Goal: Find specific page/section

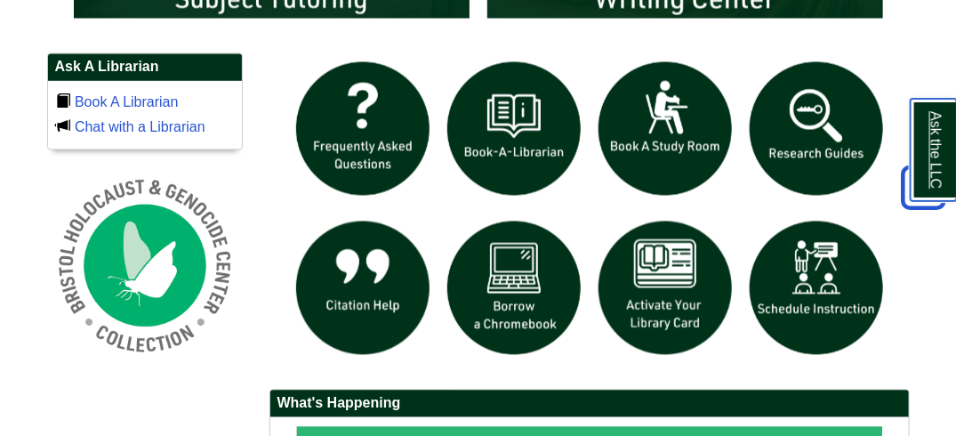
scroll to position [1201, 0]
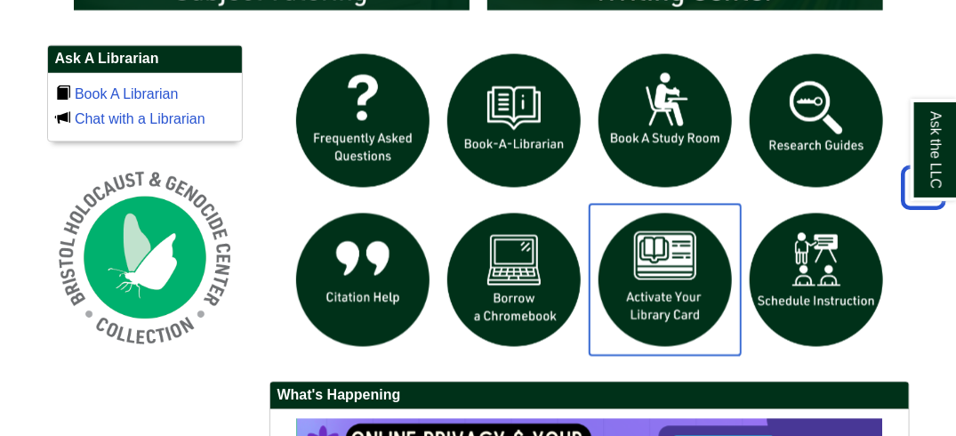
click at [684, 322] on img "slideshow" at bounding box center [665, 279] width 151 height 151
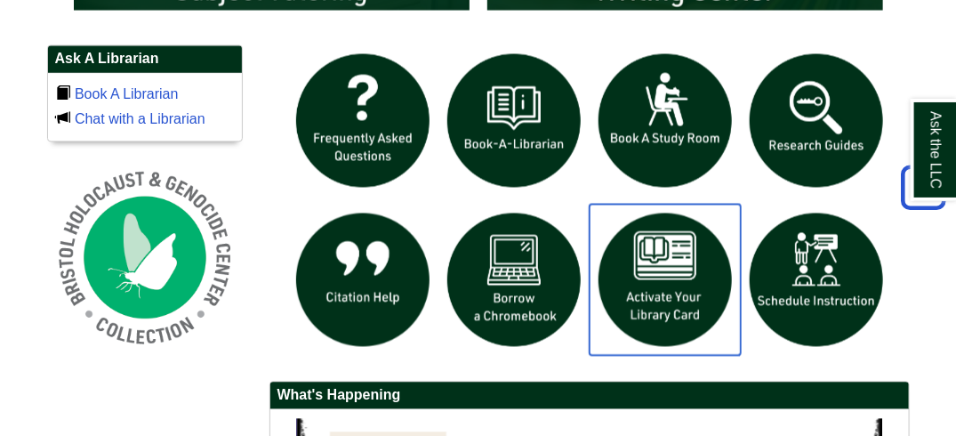
click at [648, 332] on img "slideshow" at bounding box center [665, 279] width 151 height 151
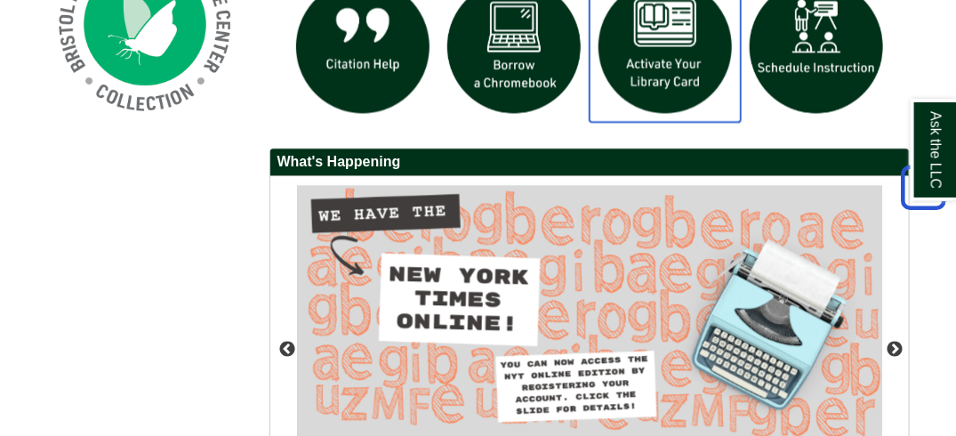
scroll to position [1438, 0]
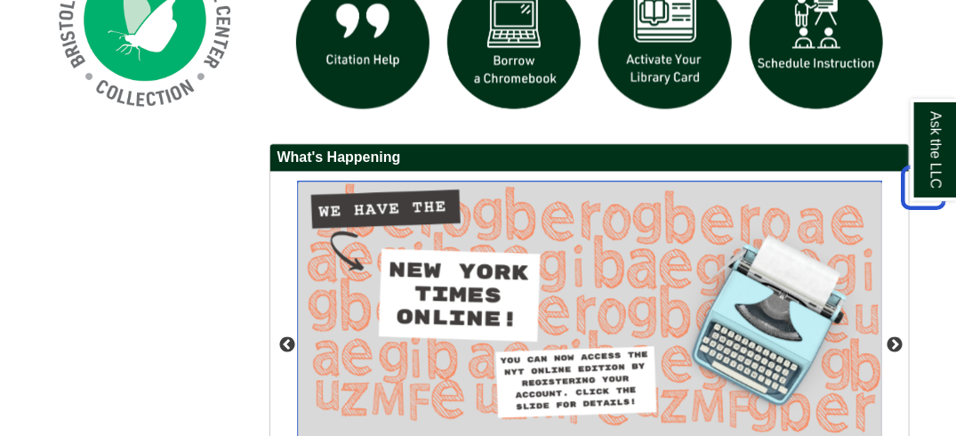
click at [824, 299] on img "slideshow" at bounding box center [590, 311] width 586 height 261
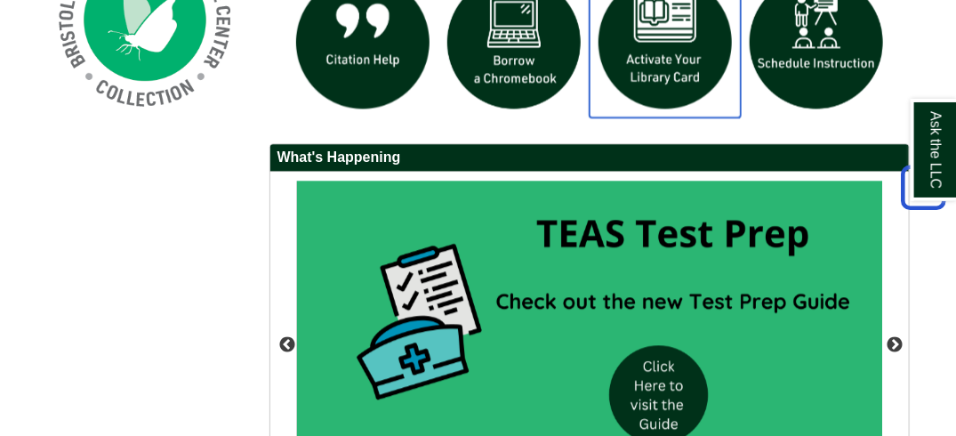
click at [696, 84] on img "slideshow" at bounding box center [665, 41] width 151 height 151
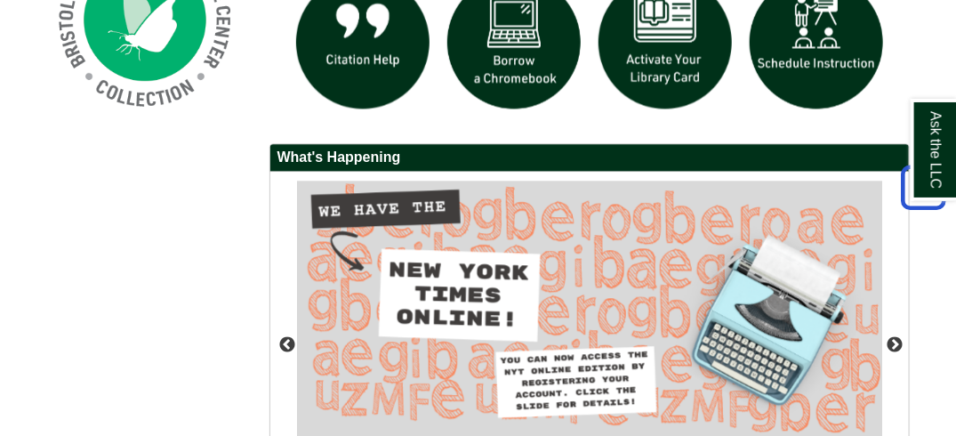
drag, startPoint x: 963, startPoint y: 308, endPoint x: 943, endPoint y: 40, distance: 268.5
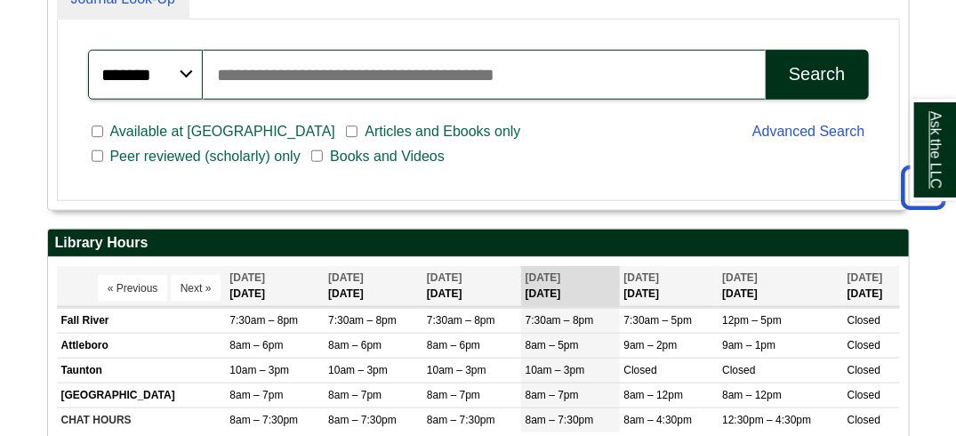
scroll to position [511, 0]
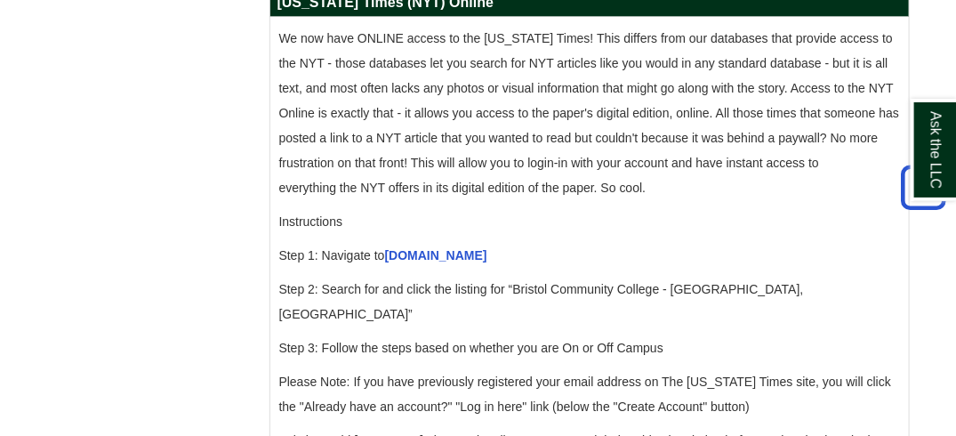
scroll to position [1930, 0]
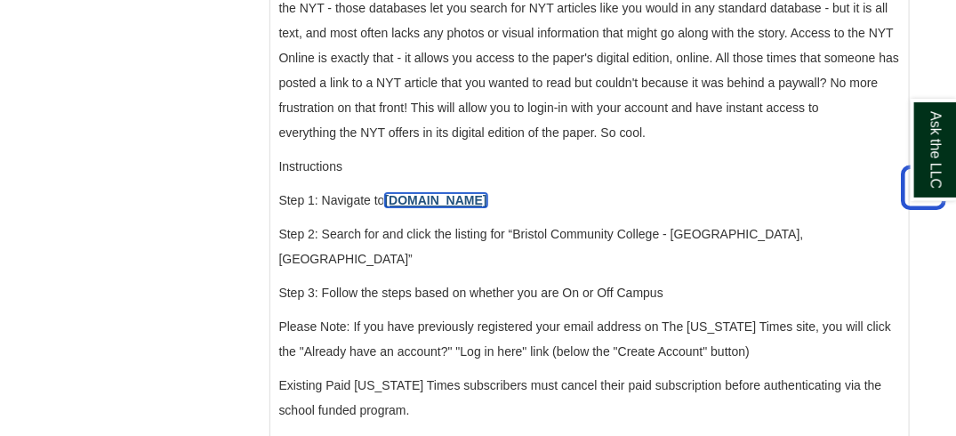
click at [449, 207] on link "[DOMAIN_NAME]" at bounding box center [436, 200] width 102 height 14
click at [418, 207] on link "[DOMAIN_NAME]" at bounding box center [436, 200] width 102 height 14
